Goal: Task Accomplishment & Management: Use online tool/utility

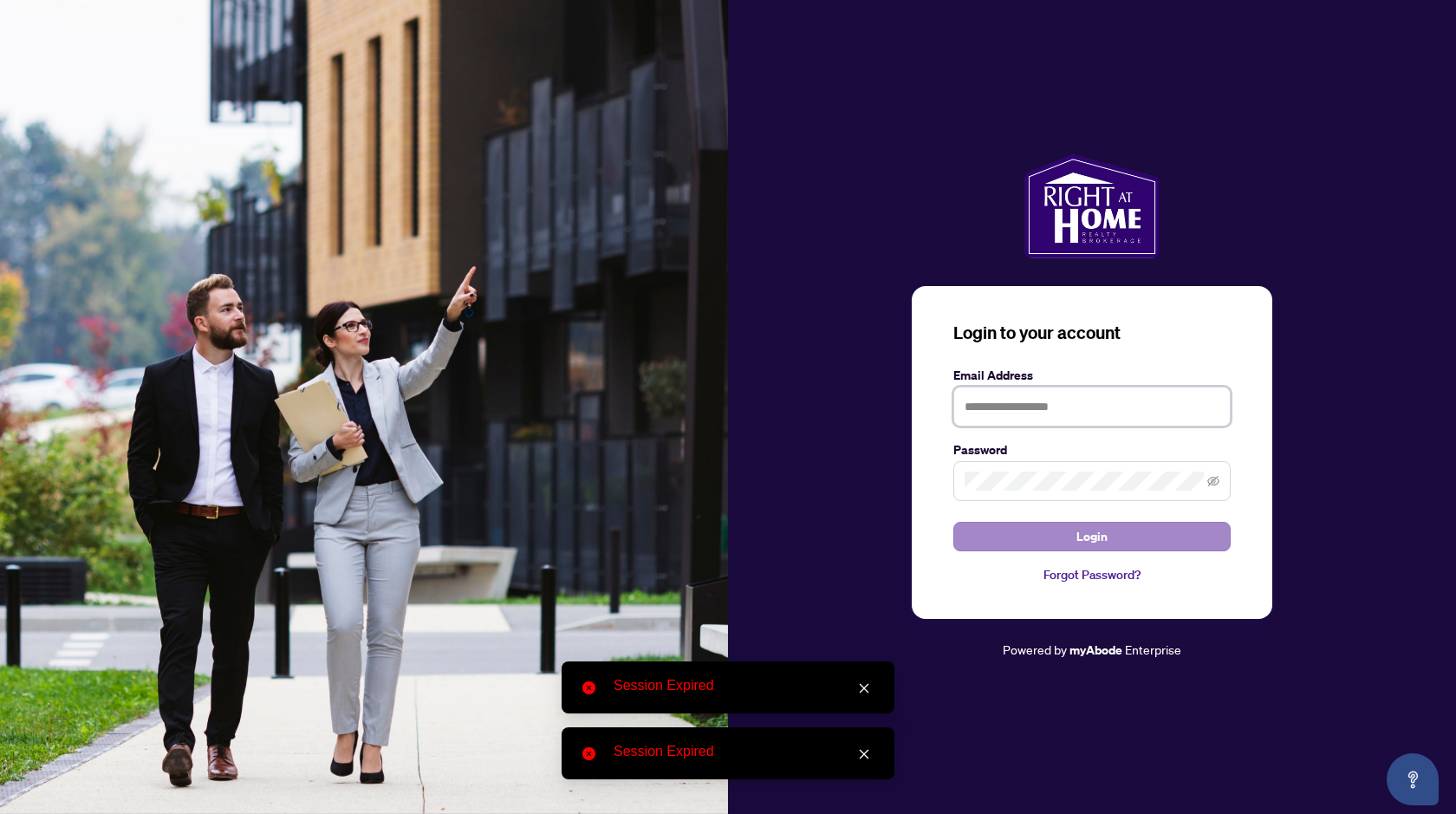
type input "**********"
click at [1103, 541] on span "Login" at bounding box center [1092, 536] width 32 height 28
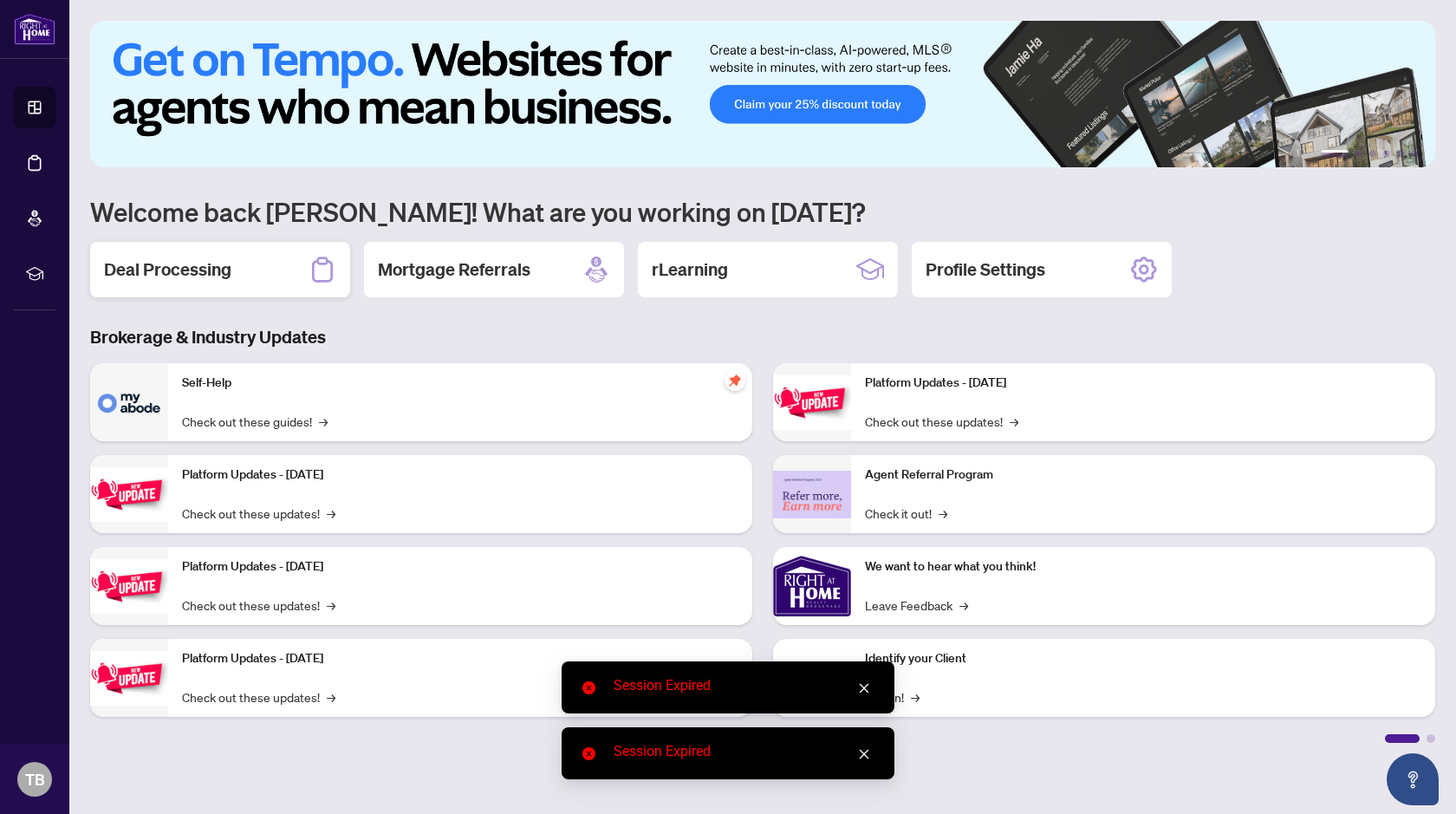
click at [254, 257] on div "Deal Processing" at bounding box center [220, 270] width 260 height 55
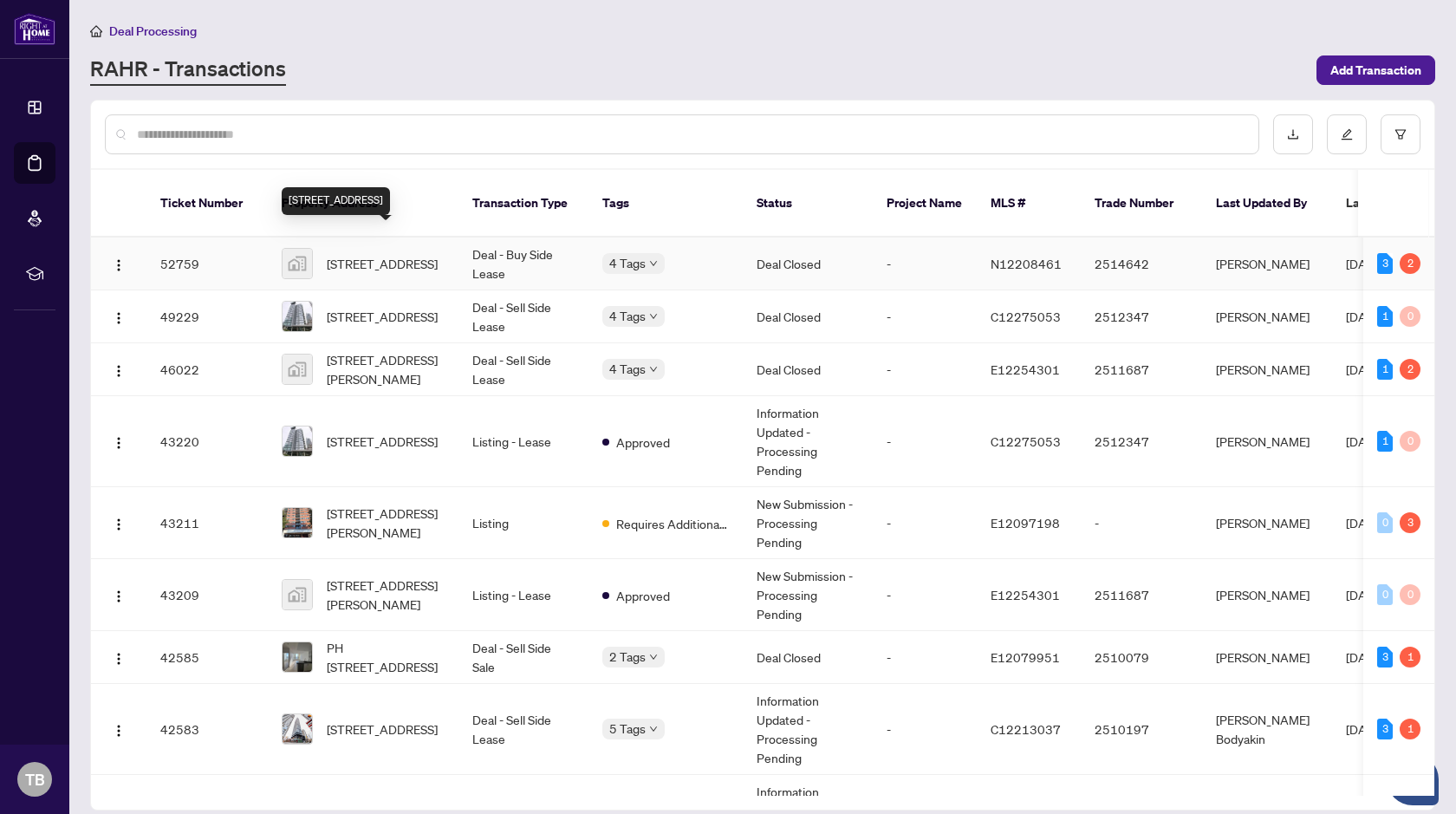
click at [360, 253] on span "[STREET_ADDRESS]" at bounding box center [383, 263] width 111 height 19
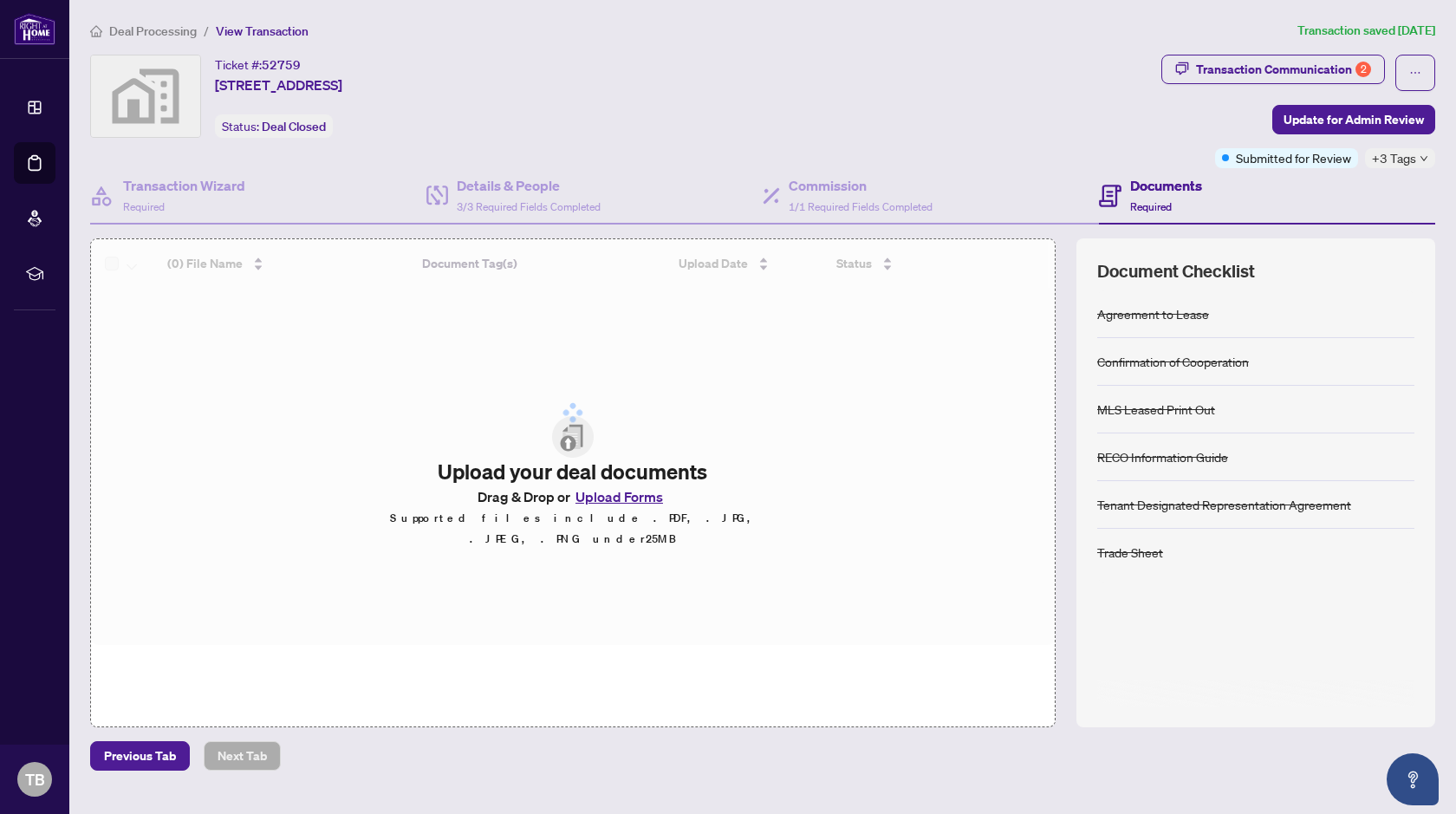
click at [629, 503] on div at bounding box center [573, 412] width 964 height 346
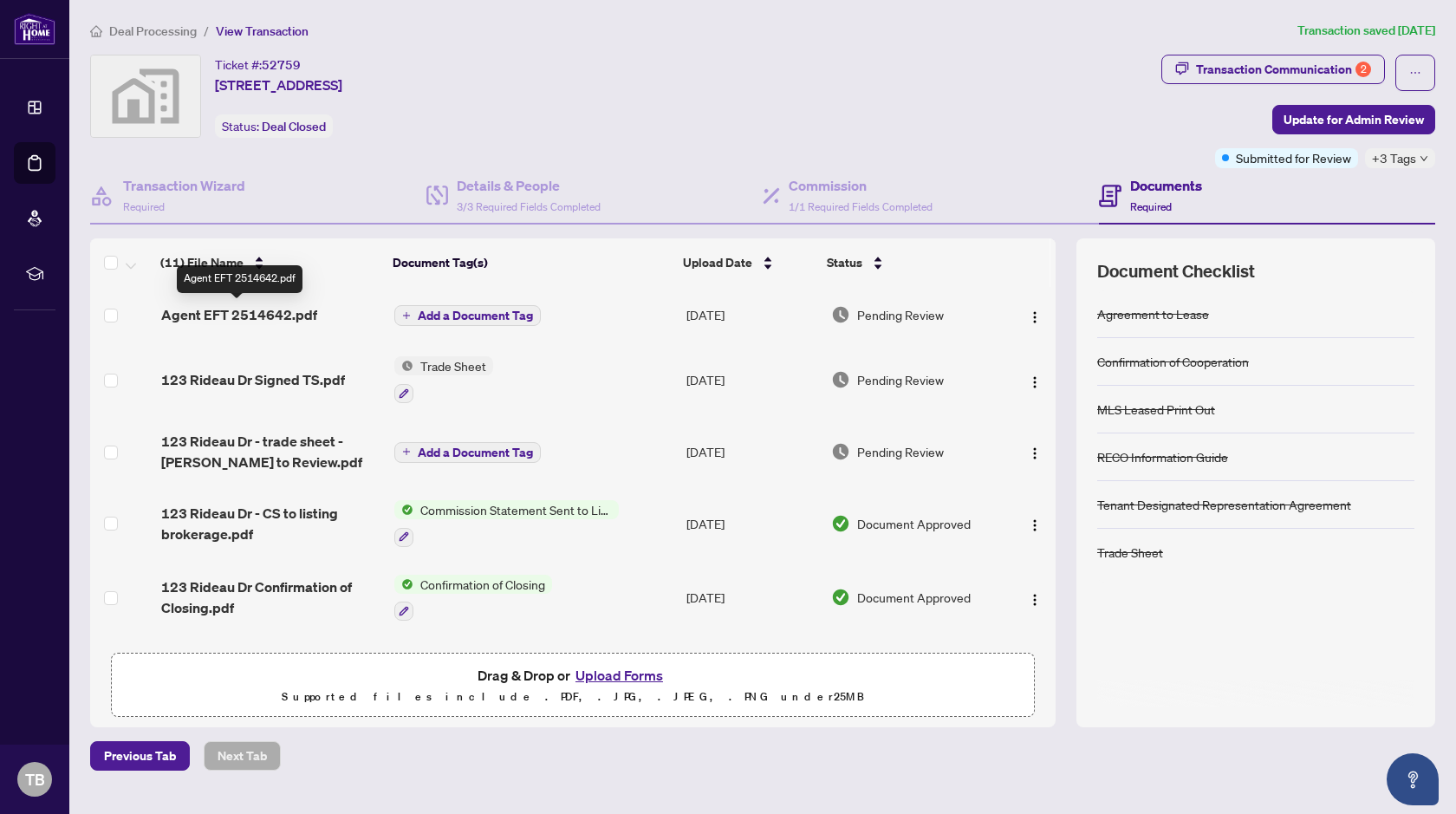
click at [267, 317] on span "Agent EFT 2514642.pdf" at bounding box center [239, 315] width 156 height 21
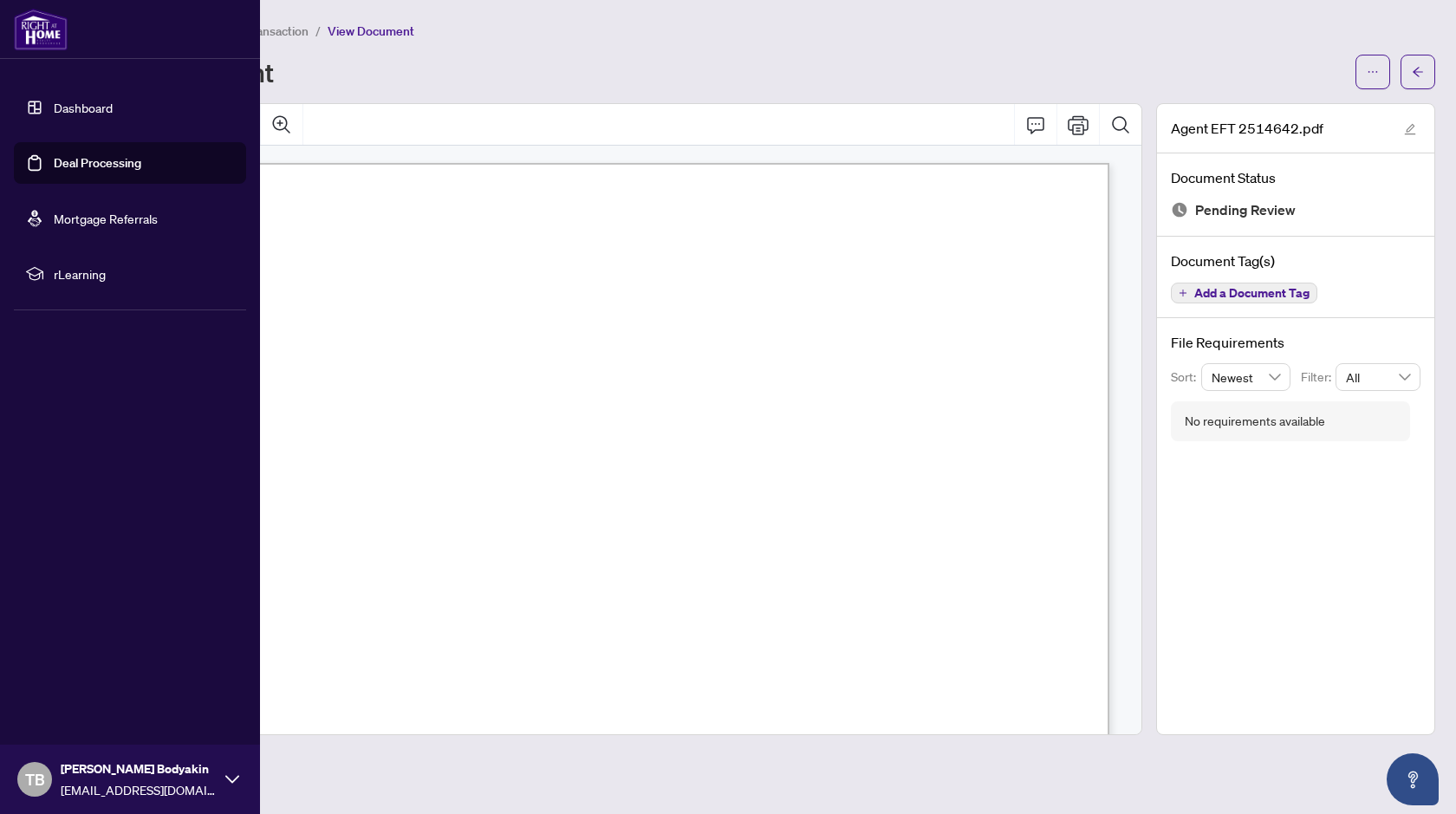
click at [95, 110] on link "Dashboard" at bounding box center [83, 107] width 59 height 15
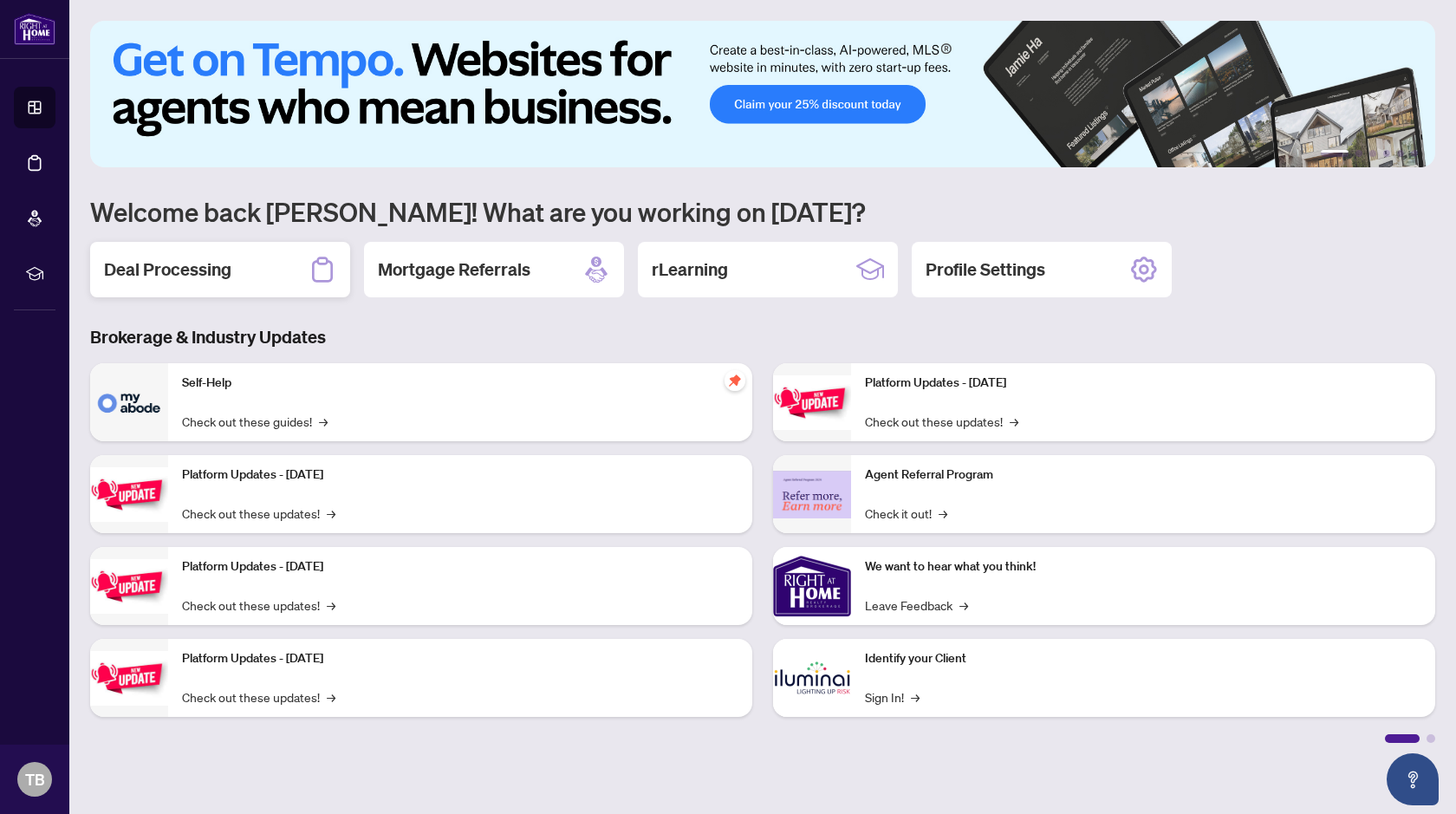
click at [194, 265] on h2 "Deal Processing" at bounding box center [167, 269] width 127 height 24
